Goal: Obtain resource: Download file/media

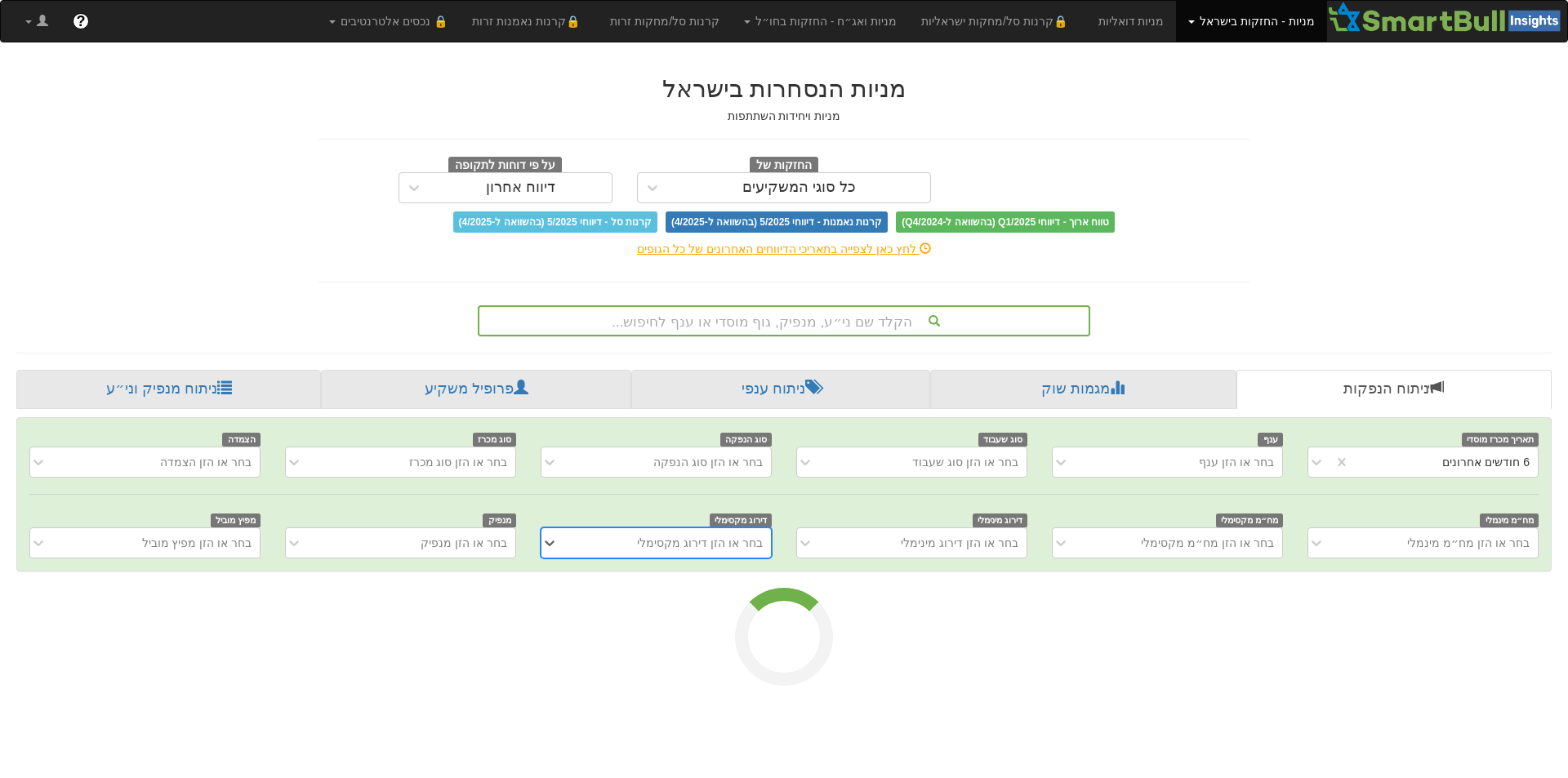
click at [1000, 317] on div "הקלד שם ני״ע, מנפיק, גוף מוסדי או ענף לחיפוש..." at bounding box center [784, 320] width 610 height 27
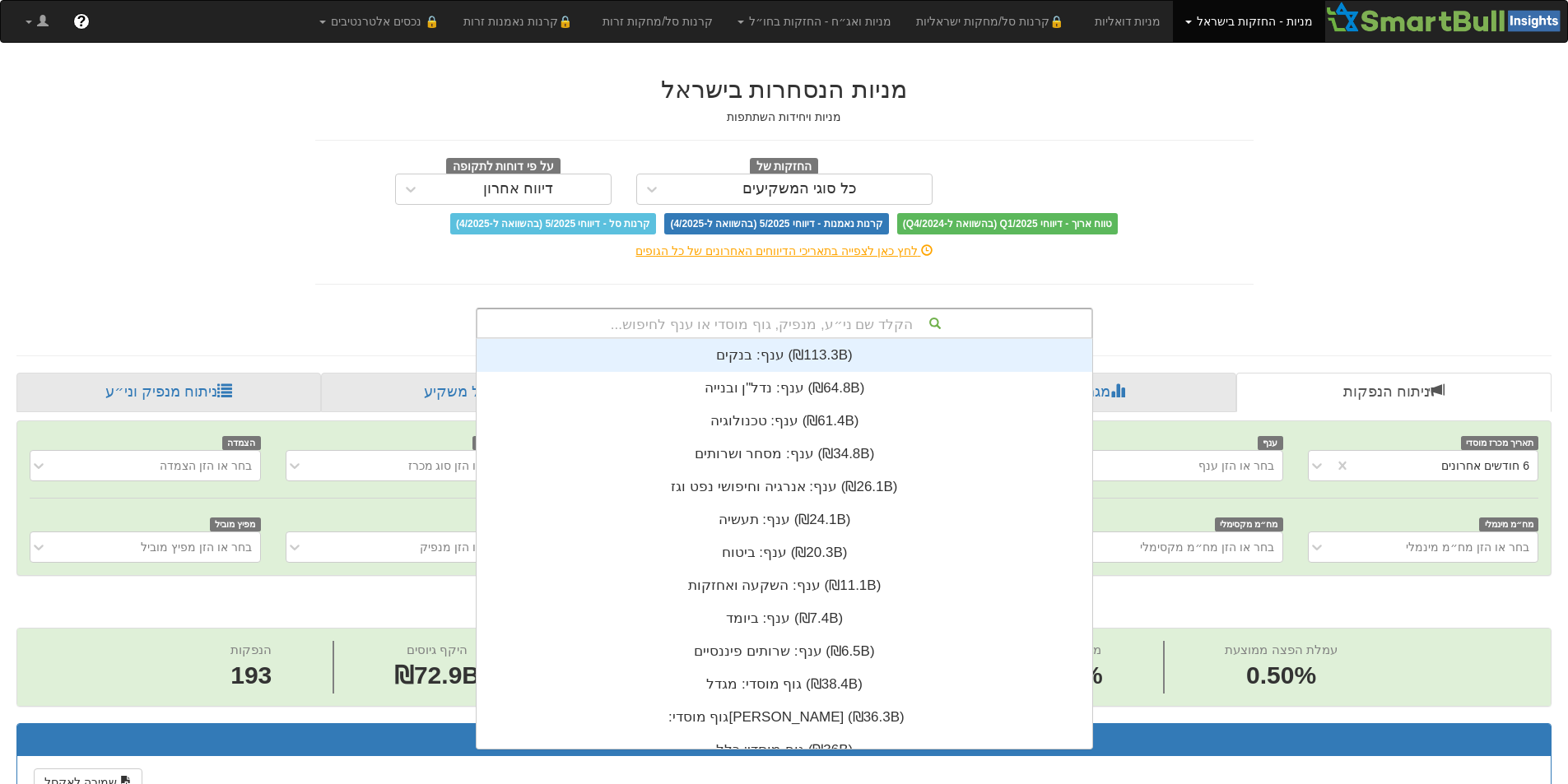
scroll to position [0, 3001]
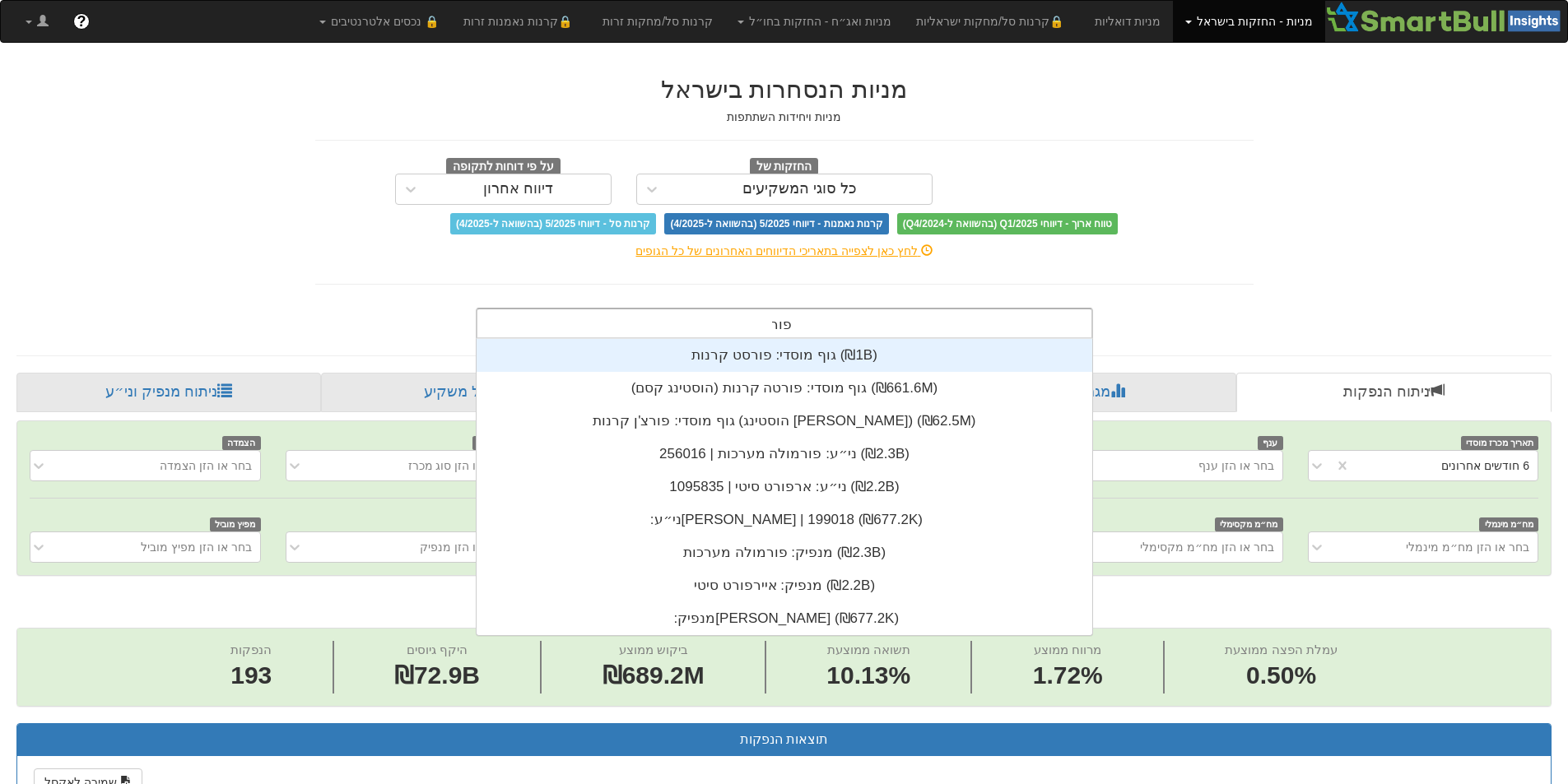
type input "פורמו"
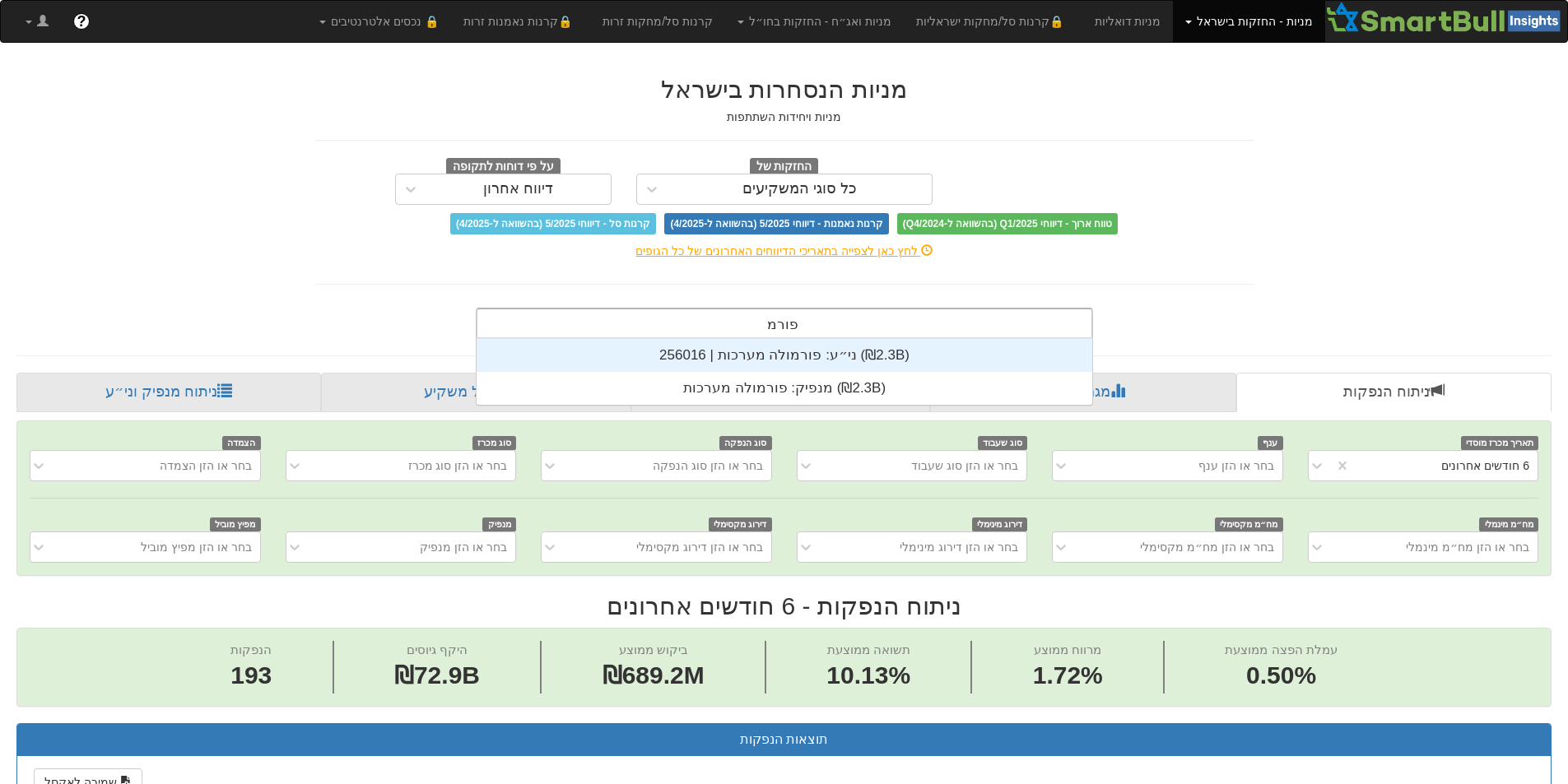
click at [973, 355] on div "ני״ע: ‏פורמולה מערכות | 256016 ‎(₪2.3B)‎" at bounding box center [784, 355] width 615 height 33
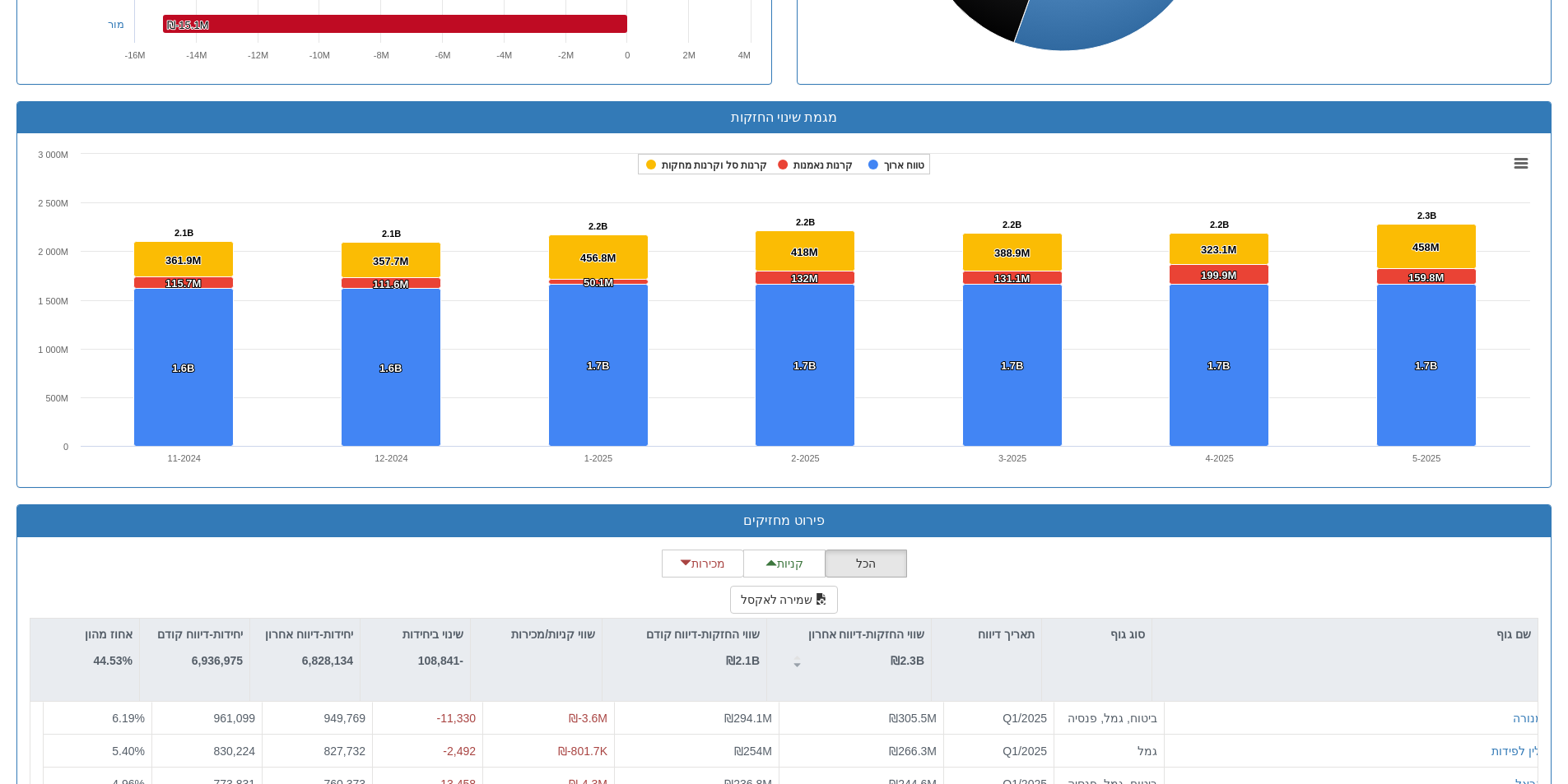
scroll to position [987, 0]
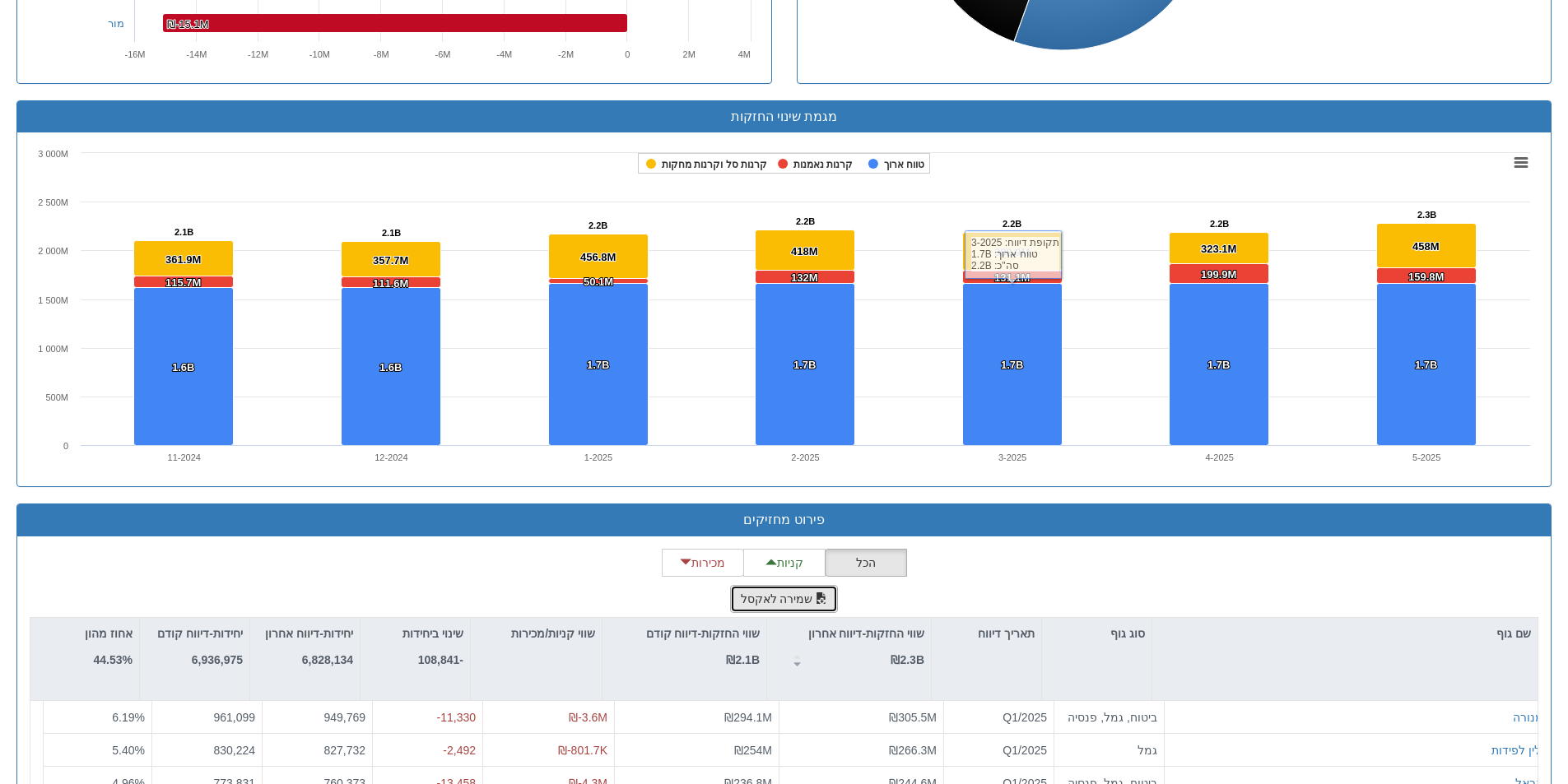
click at [814, 611] on button "שמירה לאקסל" at bounding box center [784, 598] width 108 height 28
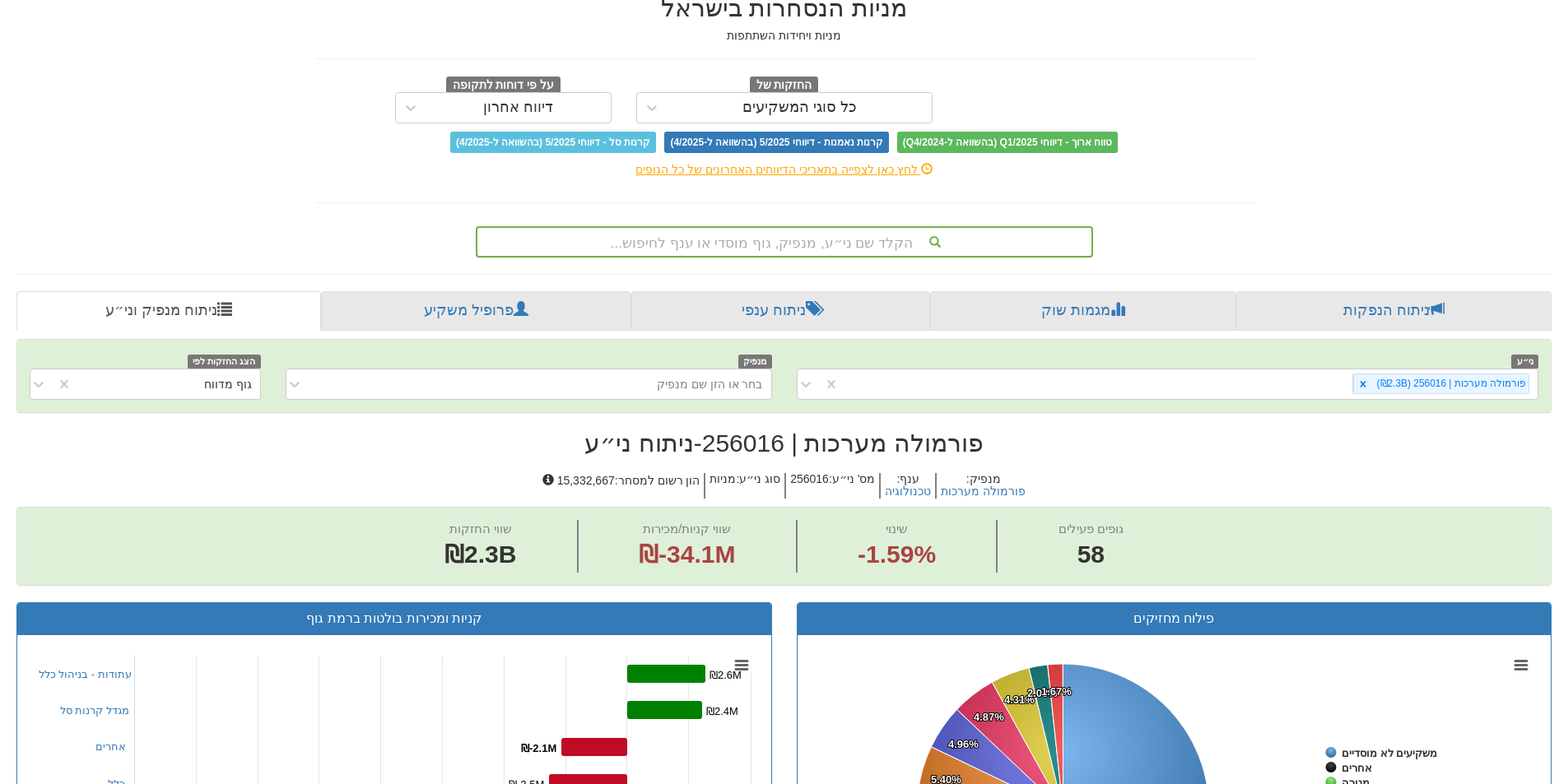
scroll to position [0, 0]
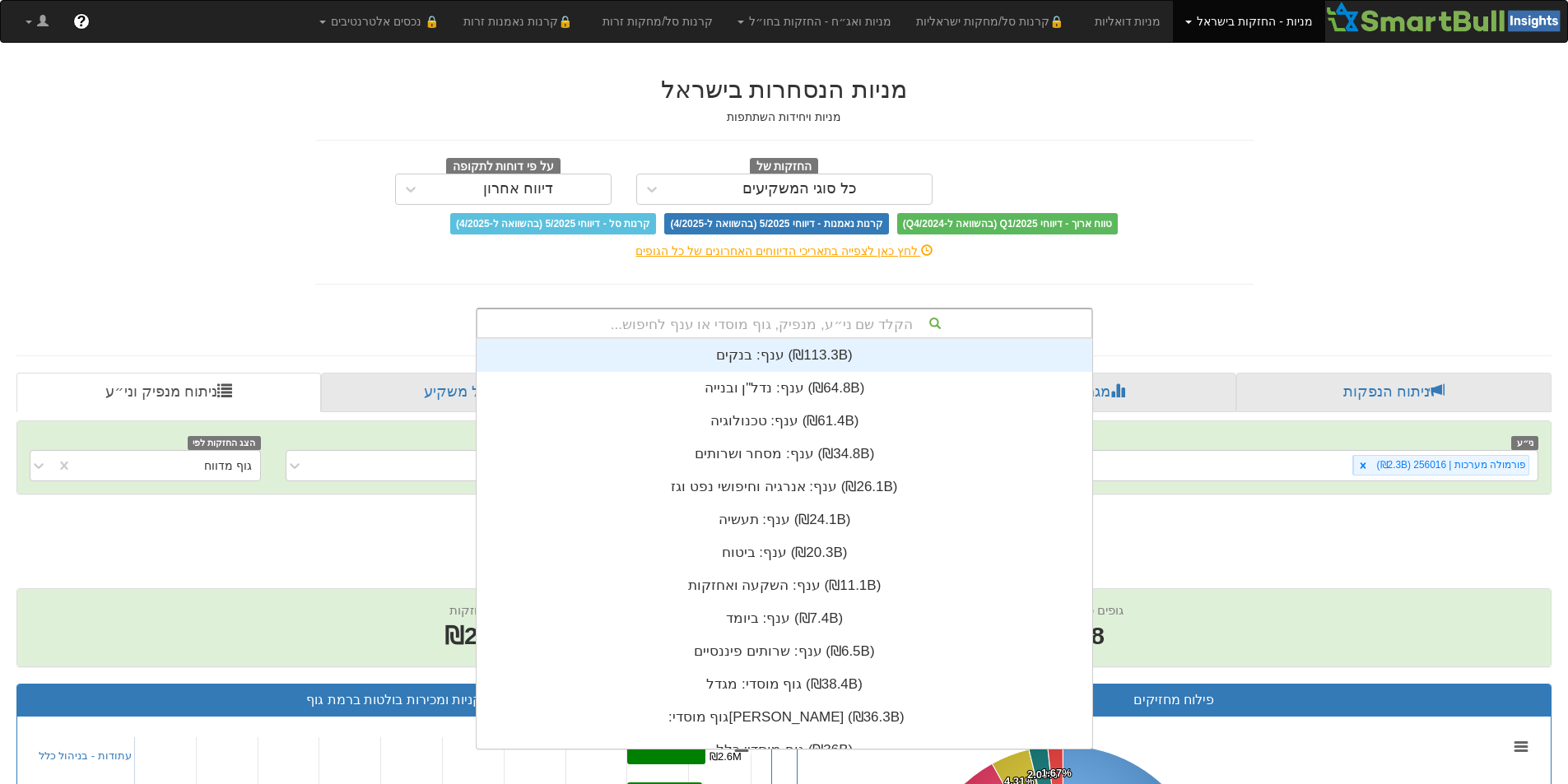
click at [887, 324] on div "הקלד שם ני״ע, מנפיק, גוף מוסדי או ענף לחיפוש..." at bounding box center [784, 323] width 614 height 28
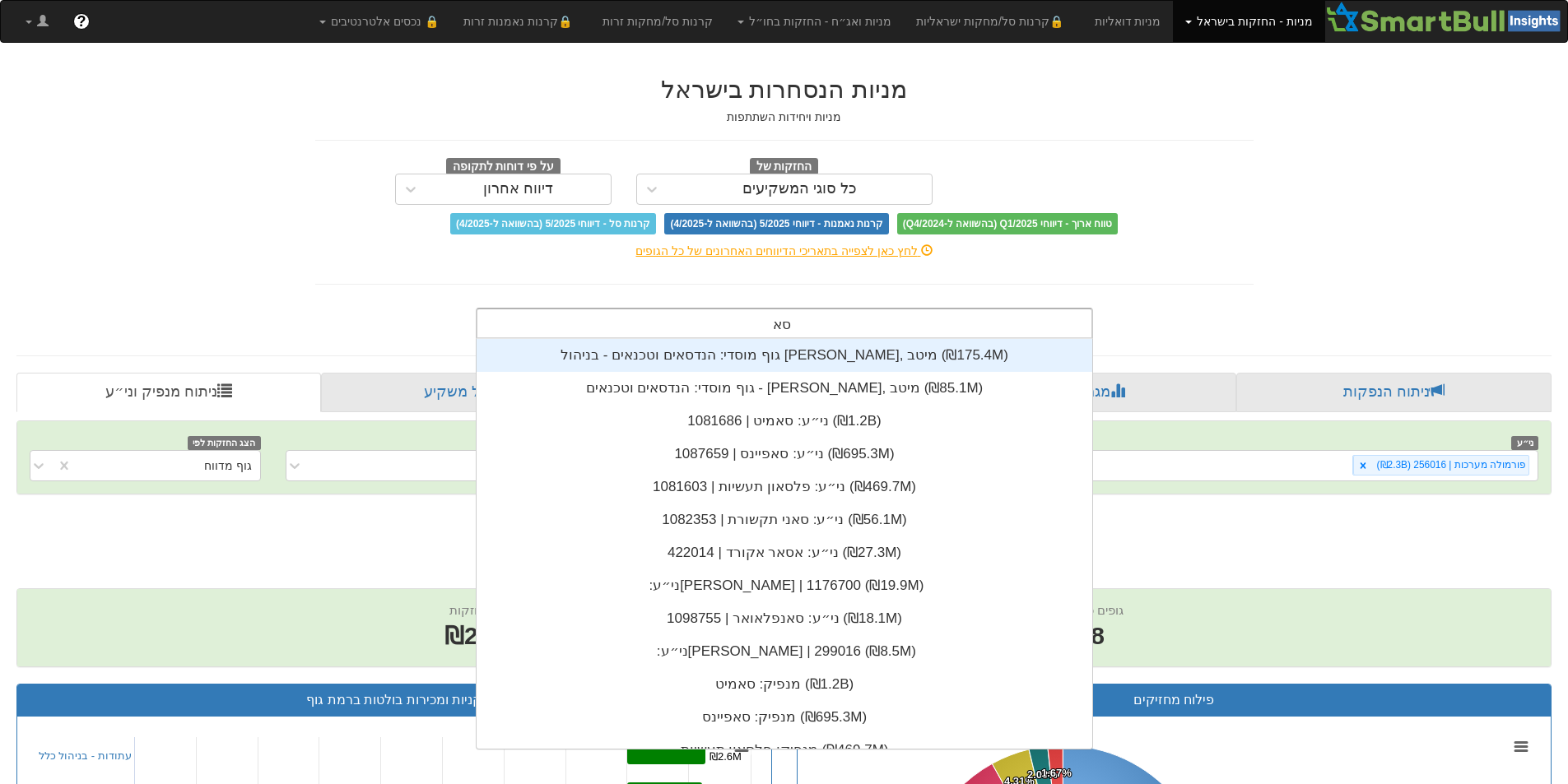
scroll to position [65, 0]
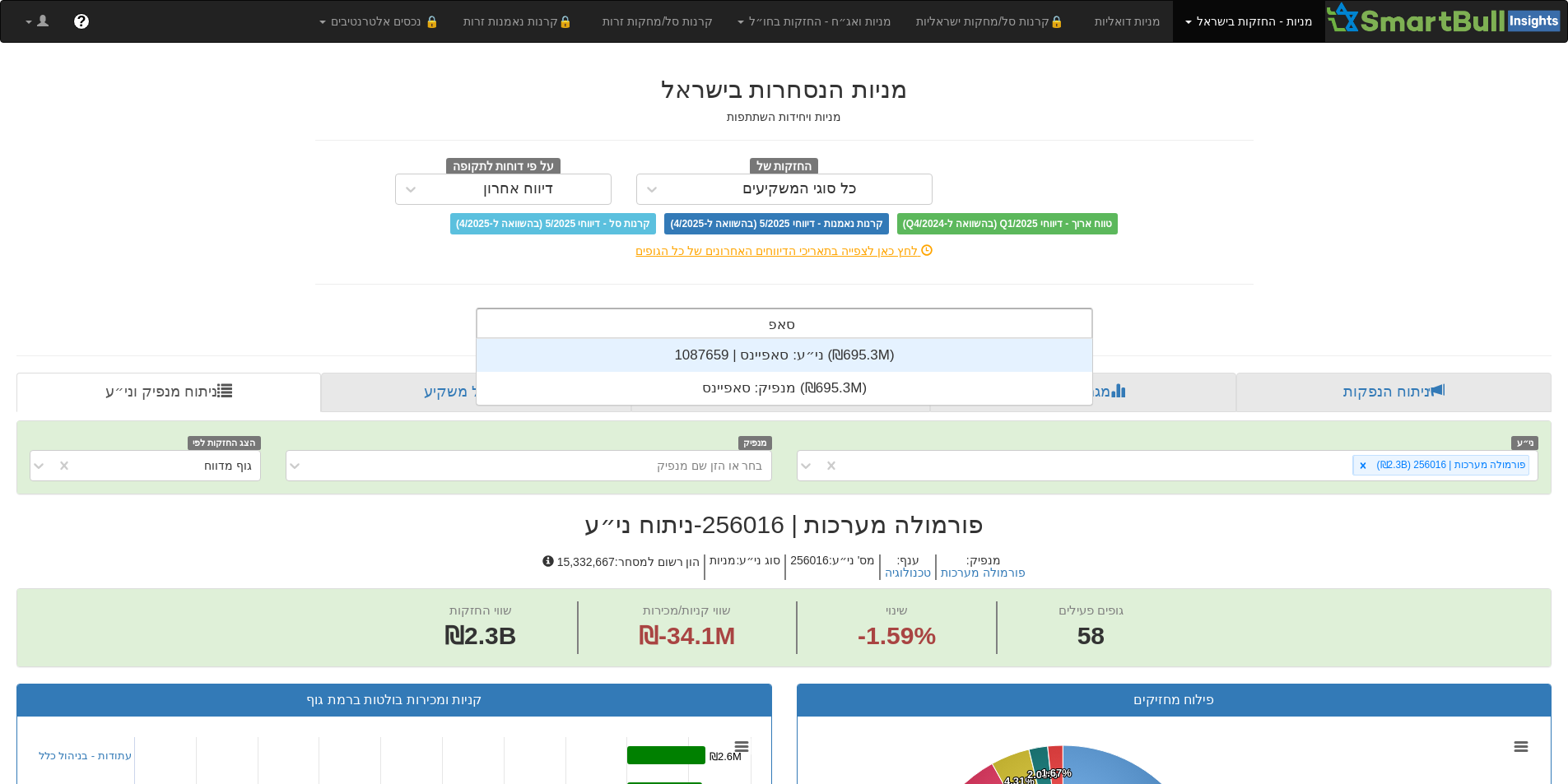
type input "[PERSON_NAME]"
click at [893, 352] on div "ני״ע: ‏סאפיינס | 1087659 ‎(₪695.3M)‎" at bounding box center [784, 355] width 615 height 33
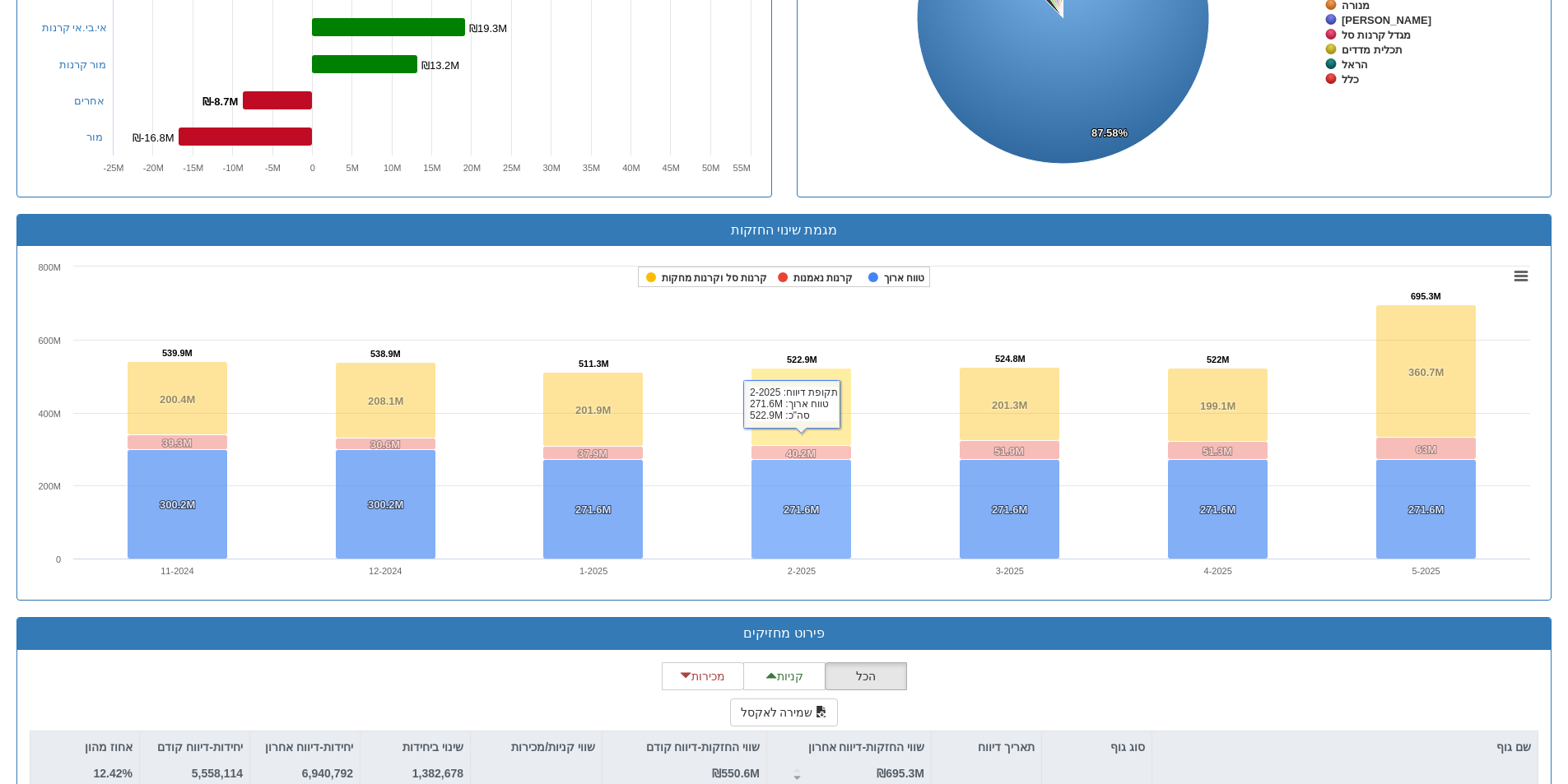
scroll to position [1070, 0]
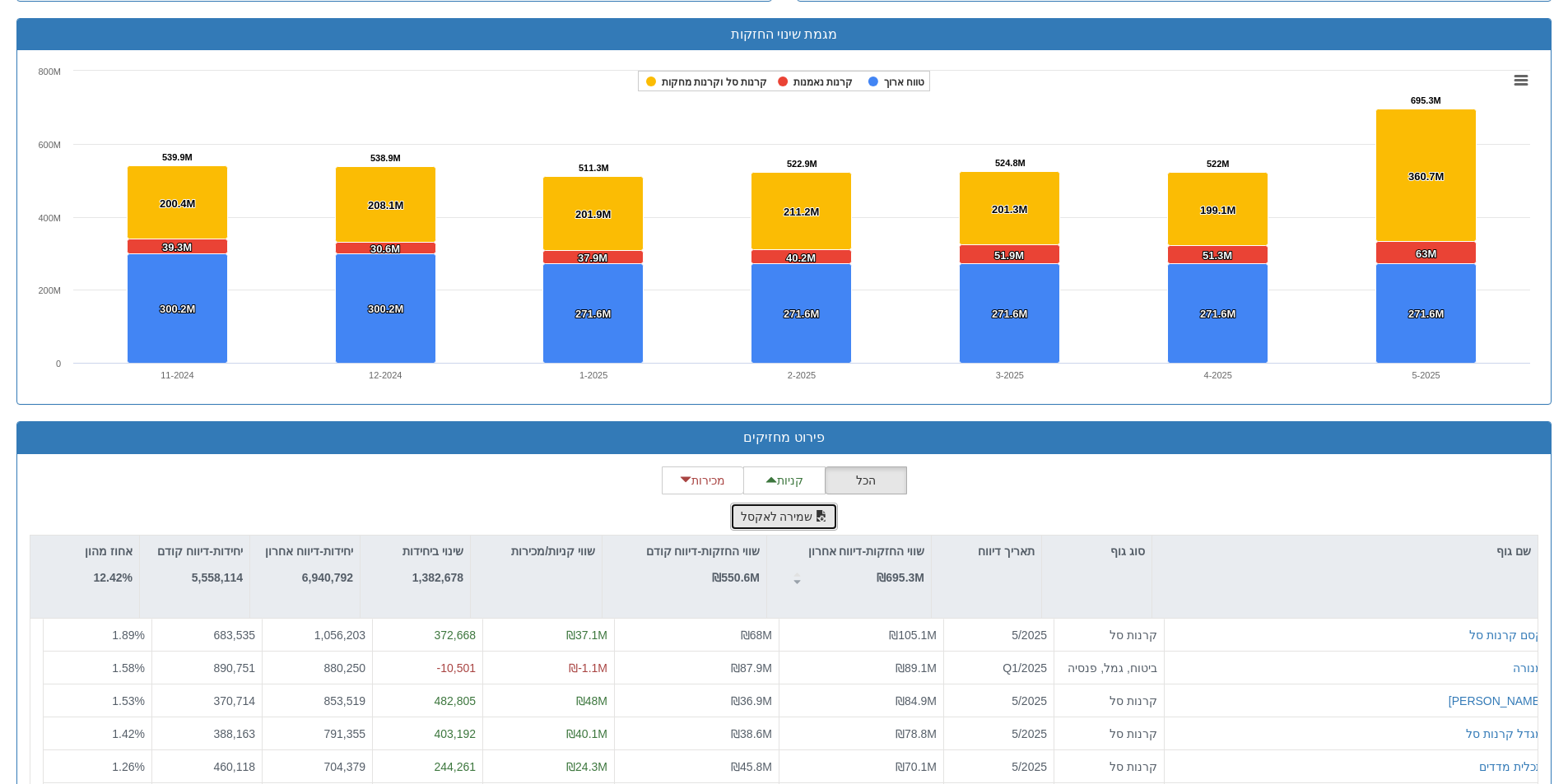
click at [816, 514] on span "button" at bounding box center [822, 515] width 11 height 11
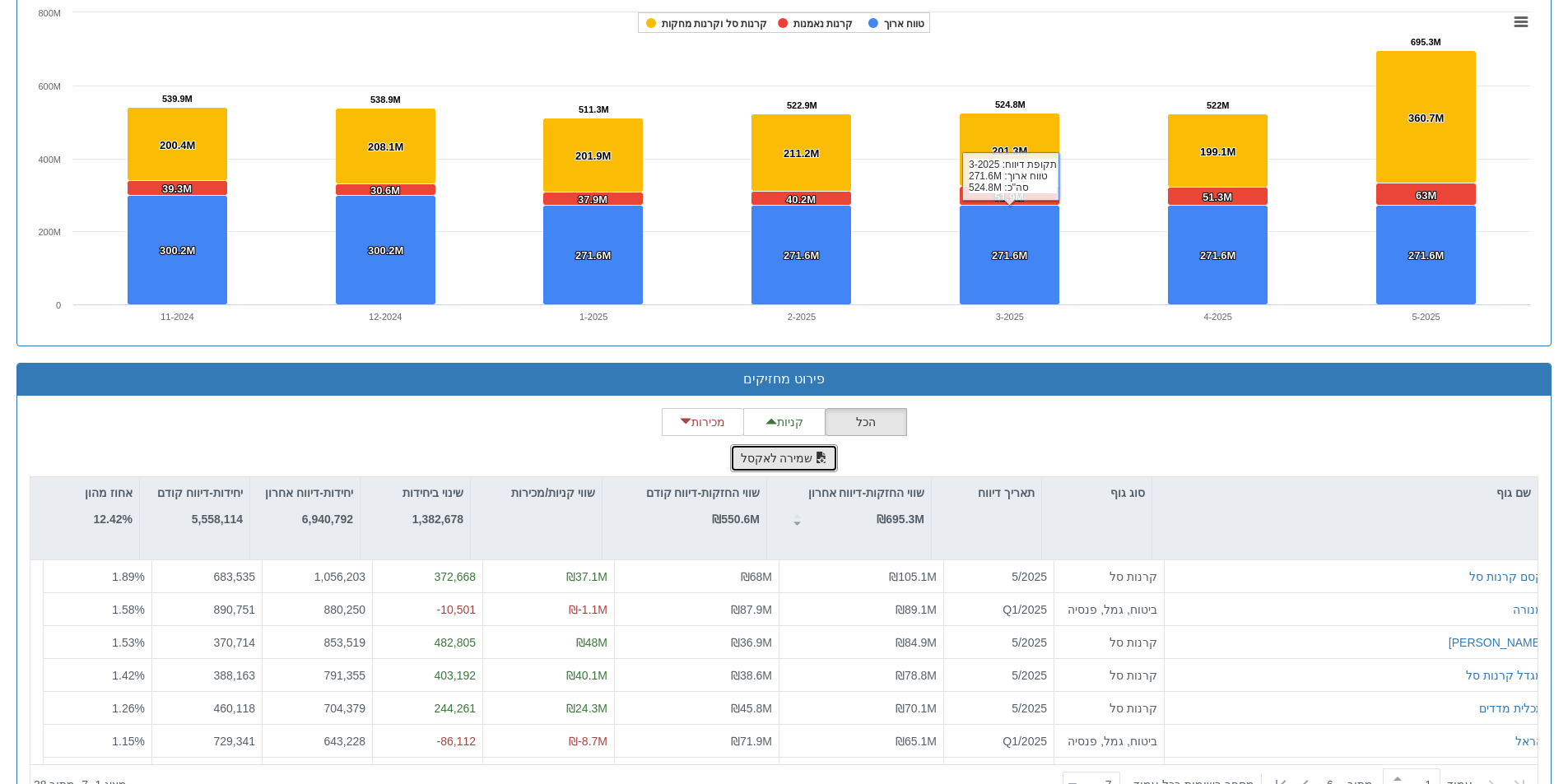
scroll to position [1184, 0]
